Goal: Information Seeking & Learning: Learn about a topic

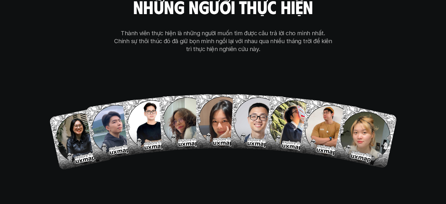
scroll to position [3511, 0]
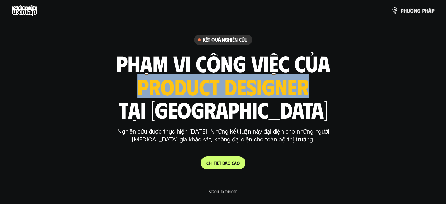
drag, startPoint x: 302, startPoint y: 98, endPoint x: 135, endPoint y: 98, distance: 166.9
click at [135, 98] on div "phạm vi công việc của ui designer ui/ux designer product designer UX designer u…" at bounding box center [223, 86] width 214 height 69
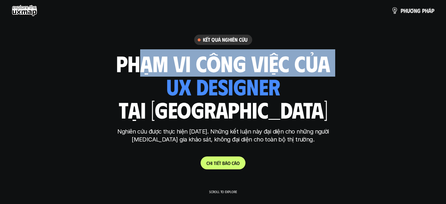
click at [305, 99] on div "phạm vi công việc của ui designer ui/ux designer product designer UX designer u…" at bounding box center [223, 86] width 214 height 69
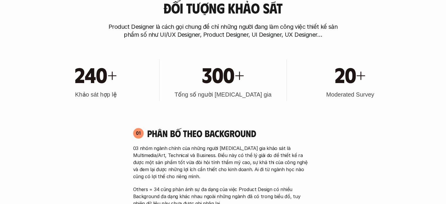
scroll to position [241, 0]
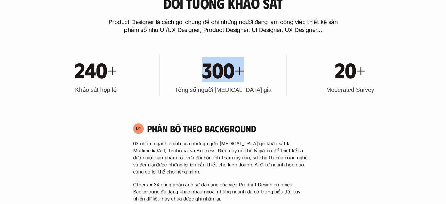
drag, startPoint x: 235, startPoint y: 72, endPoint x: 290, endPoint y: 76, distance: 55.0
click at [258, 71] on div "300+" at bounding box center [223, 69] width 121 height 25
click at [352, 55] on div "20+ Moderated Survey" at bounding box center [350, 76] width 121 height 42
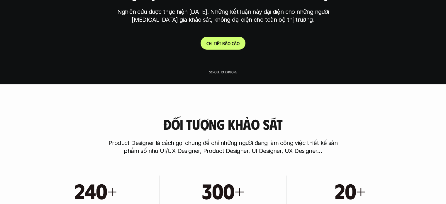
scroll to position [0, 0]
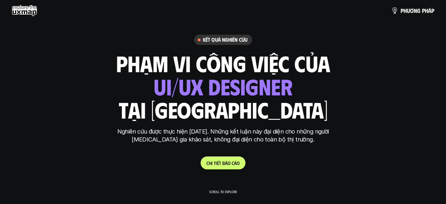
click at [29, 10] on use at bounding box center [25, 11] width 26 height 12
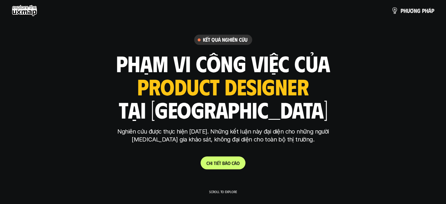
click at [29, 10] on use at bounding box center [25, 11] width 26 height 12
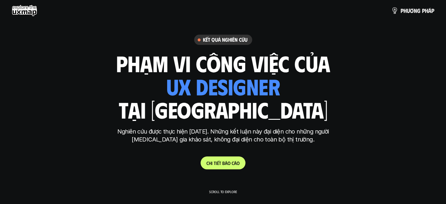
click at [29, 13] on use at bounding box center [25, 11] width 26 height 12
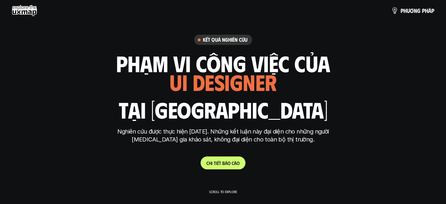
click at [29, 13] on use at bounding box center [25, 11] width 26 height 12
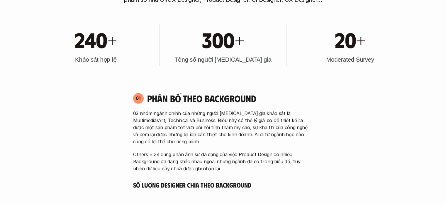
scroll to position [274, 0]
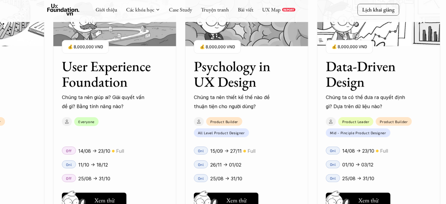
scroll to position [557, 0]
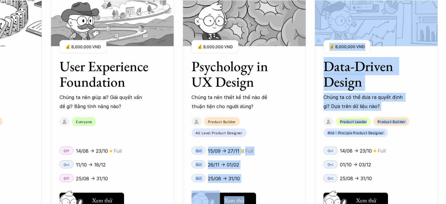
drag, startPoint x: 291, startPoint y: 116, endPoint x: 369, endPoint y: 126, distance: 79.0
click at [369, 126] on div "User Interface Foundation Digital product đúng quy chuẩn được thiết kế thế nào?…" at bounding box center [223, 102] width 388 height 204
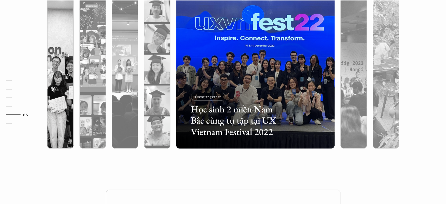
scroll to position [1877, 0]
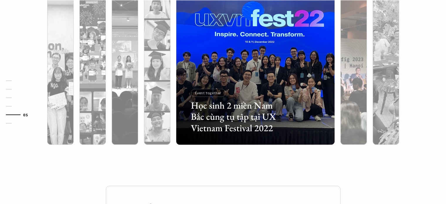
click at [344, 96] on div at bounding box center [354, 97] width 26 height 96
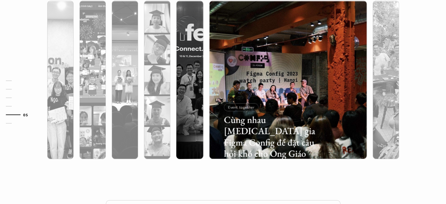
scroll to position [1819, 0]
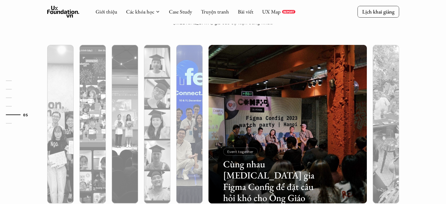
click at [176, 120] on img at bounding box center [189, 124] width 161 height 158
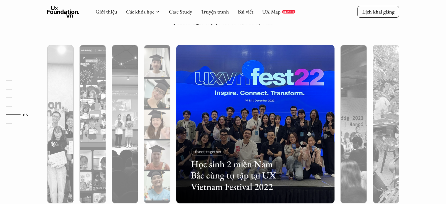
click at [148, 116] on div at bounding box center [157, 156] width 26 height 96
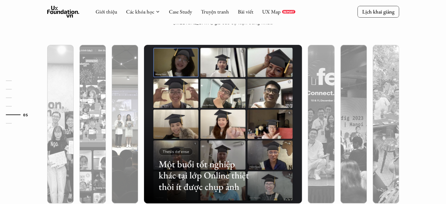
click at [131, 119] on div at bounding box center [125, 156] width 26 height 96
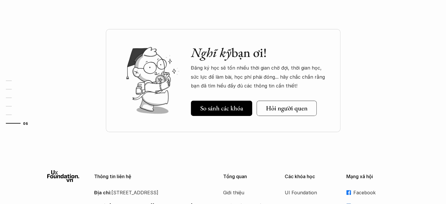
scroll to position [2034, 0]
click at [298, 105] on h5 "Hỏi người quen" at bounding box center [287, 108] width 42 height 8
click at [87, 87] on div "Nghĩ kỹ bạn ơi! Đăng ký học sẽ tốn nhiều thời gian chờ đợi, thời gian học, sức …" at bounding box center [223, 95] width 446 height 132
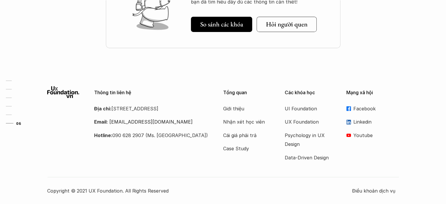
scroll to position [2118, 0]
click at [356, 109] on p "Facebook" at bounding box center [376, 108] width 46 height 9
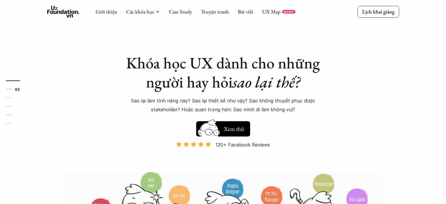
scroll to position [0, 0]
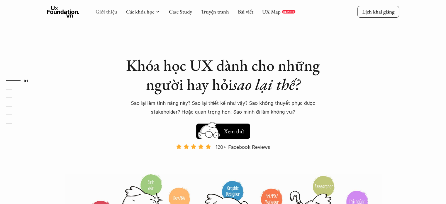
click at [111, 11] on link "Giới thiệu" at bounding box center [107, 11] width 22 height 7
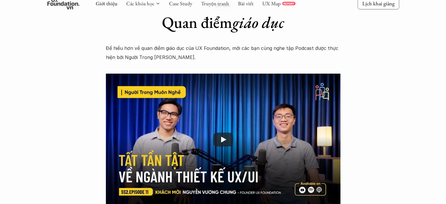
scroll to position [858, 0]
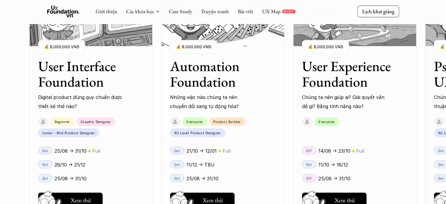
scroll to position [680, 0]
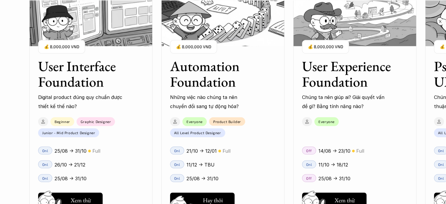
click at [218, 199] on h5 "Xem thử" at bounding box center [213, 201] width 20 height 8
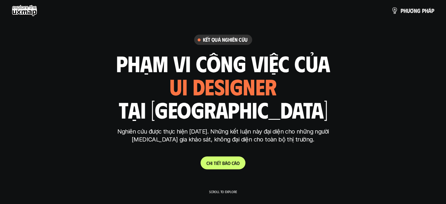
scroll to position [274, 0]
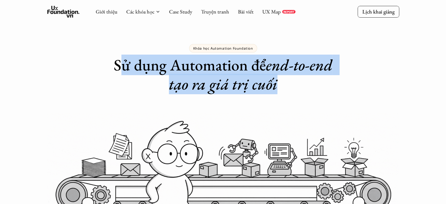
drag, startPoint x: 281, startPoint y: 87, endPoint x: 127, endPoint y: 69, distance: 155.3
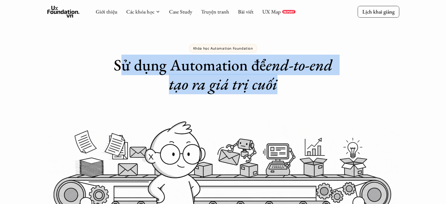
click at [124, 68] on h1 "Sử dụng Automation để end-to-end tạo ra giá trị cuối" at bounding box center [223, 74] width 232 height 38
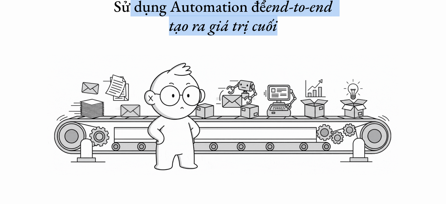
drag, startPoint x: 381, startPoint y: 61, endPoint x: 385, endPoint y: 62, distance: 4.3
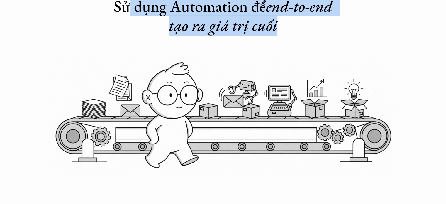
click at [381, 61] on img at bounding box center [223, 111] width 352 height 128
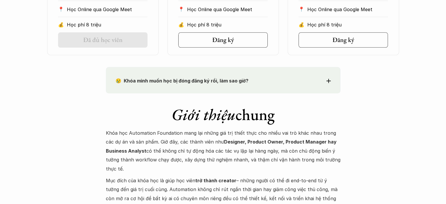
scroll to position [528, 0]
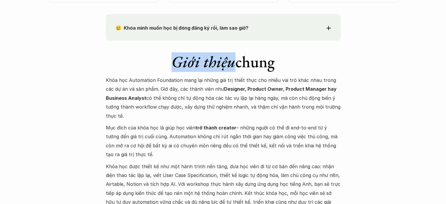
drag, startPoint x: 167, startPoint y: 61, endPoint x: 311, endPoint y: 62, distance: 144.0
click at [236, 61] on h1 "Giới thiệu chung" at bounding box center [223, 61] width 235 height 19
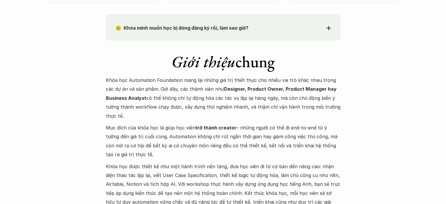
click at [322, 63] on h1 "Giới thiệu chung" at bounding box center [223, 61] width 235 height 19
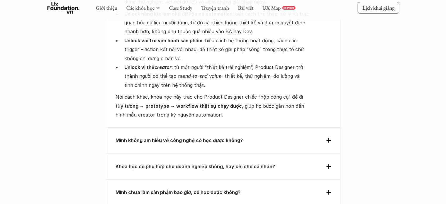
scroll to position [2018, 0]
